Goal: Task Accomplishment & Management: Manage account settings

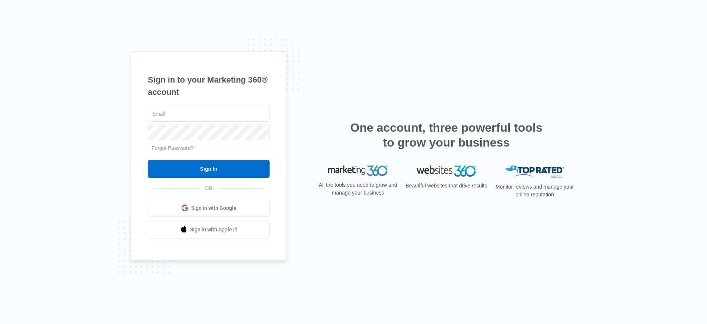
type input "[PERSON_NAME][EMAIL_ADDRESS][PERSON_NAME][DOMAIN_NAME]"
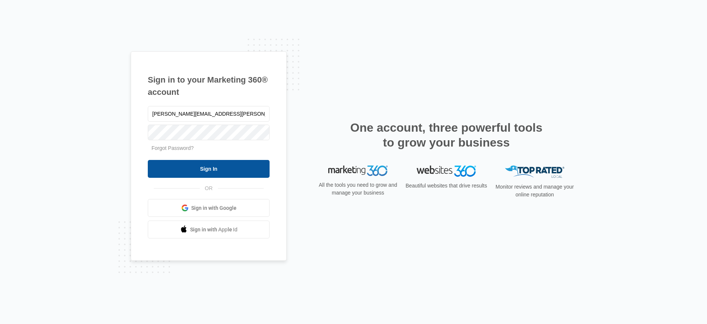
click at [172, 173] on input "Sign In" at bounding box center [209, 169] width 122 height 18
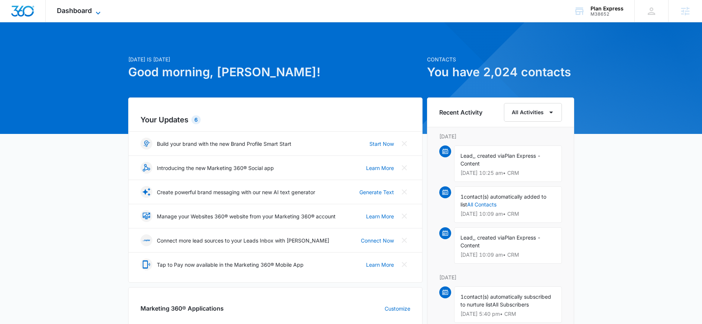
click at [82, 10] on span "Dashboard" at bounding box center [74, 11] width 35 height 8
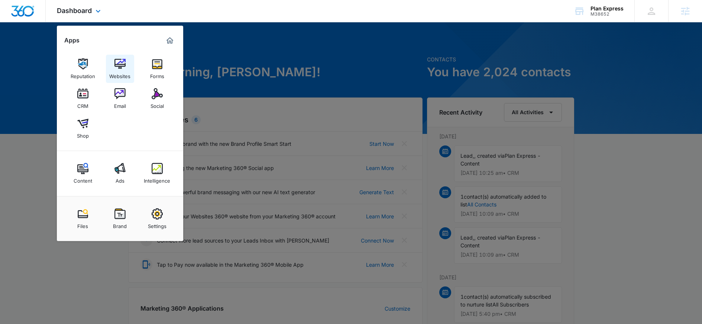
click at [117, 68] on img at bounding box center [119, 63] width 11 height 11
